Goal: Transaction & Acquisition: Purchase product/service

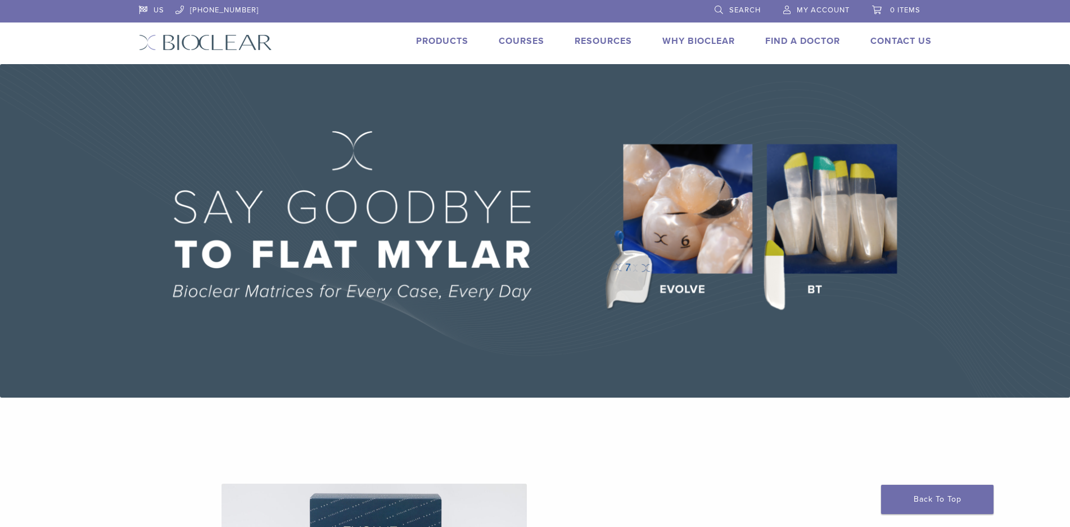
click at [802, 4] on link "My Account" at bounding box center [816, 8] width 66 height 17
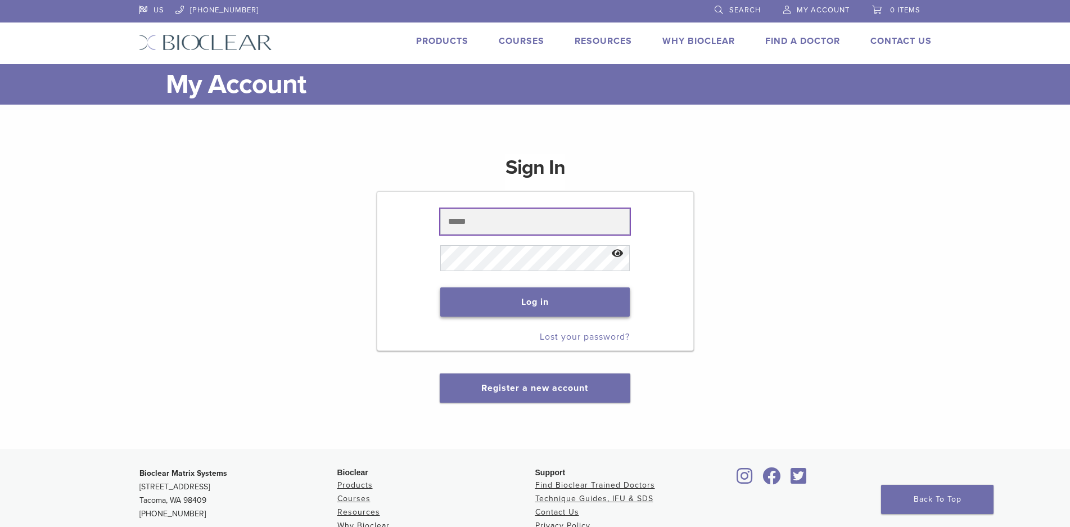
type input "**********"
click at [504, 300] on button "Log in" at bounding box center [534, 301] width 189 height 29
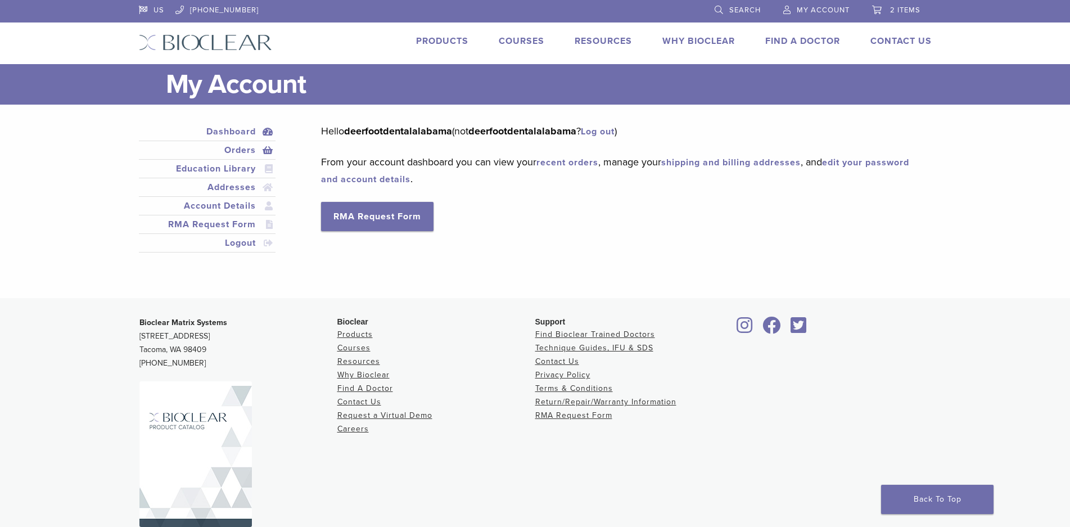
click at [232, 150] on link "Orders" at bounding box center [207, 149] width 133 height 13
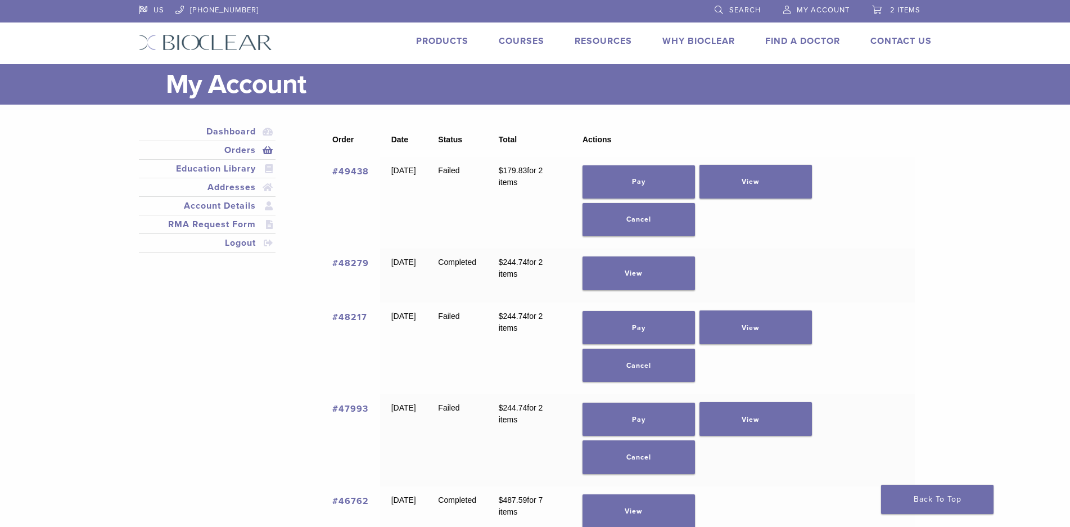
click at [352, 170] on link "#49438" at bounding box center [350, 171] width 37 height 11
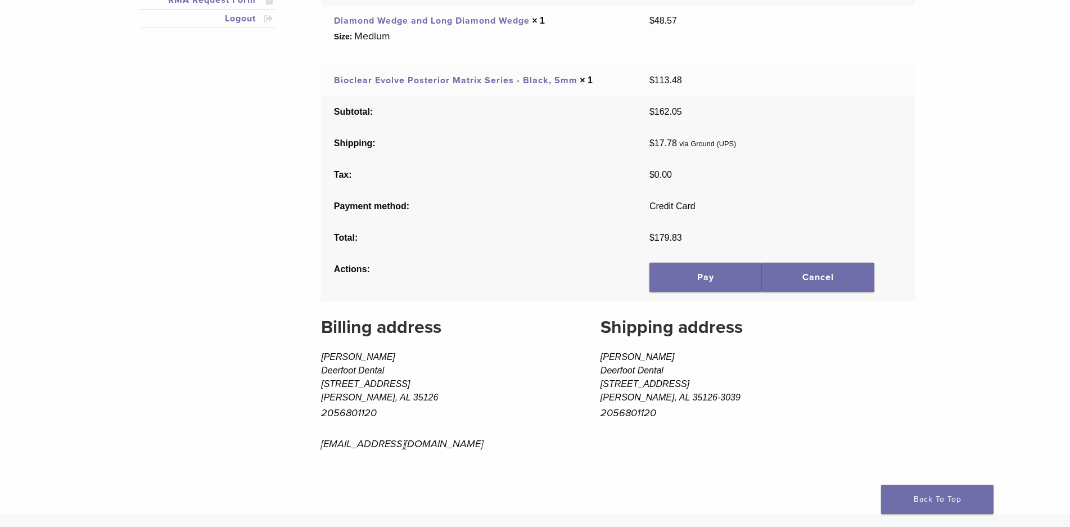
scroll to position [225, 0]
click at [684, 279] on link "Pay" at bounding box center [705, 276] width 112 height 29
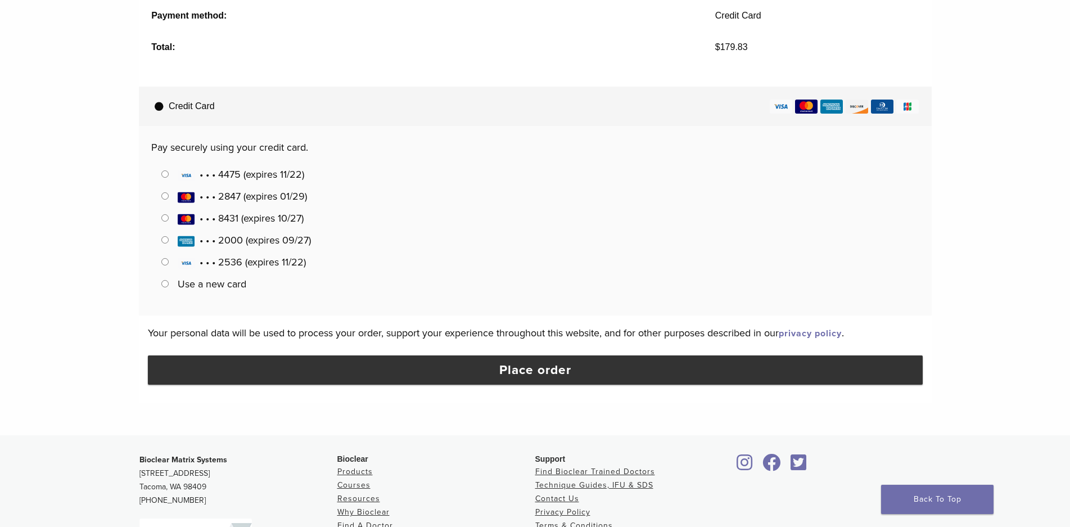
scroll to position [394, 0]
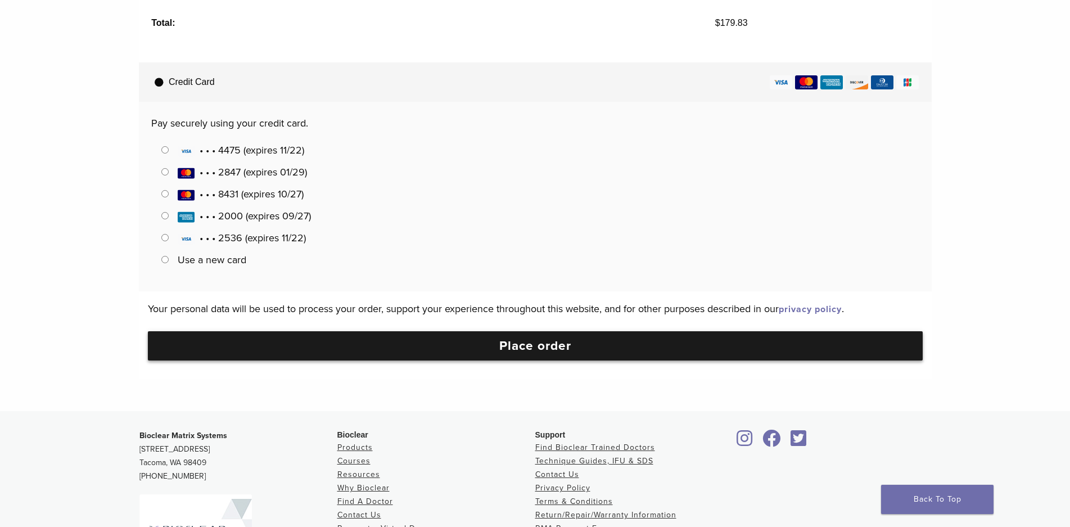
click at [552, 351] on button "Place order" at bounding box center [535, 345] width 775 height 29
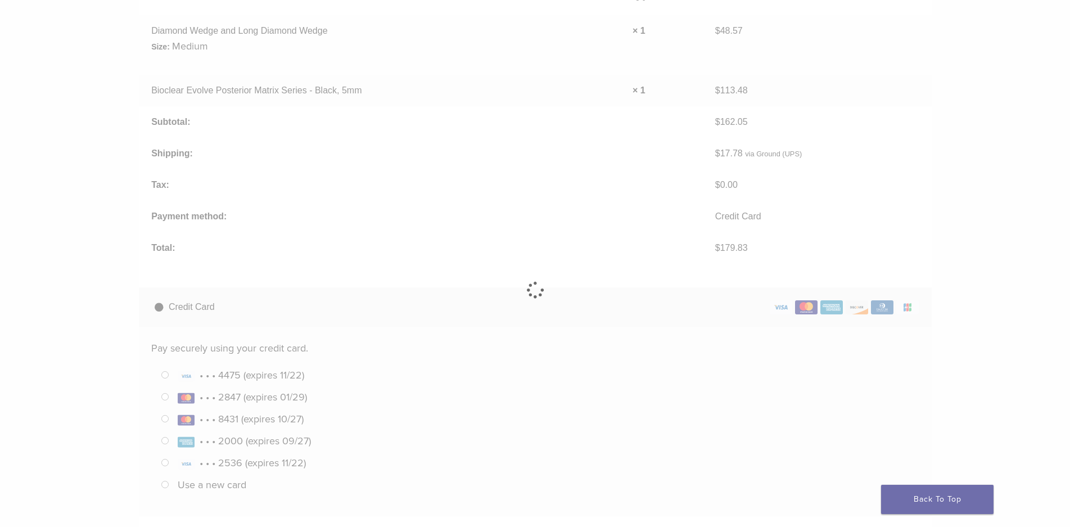
scroll to position [0, 0]
